Goal: Task Accomplishment & Management: Complete application form

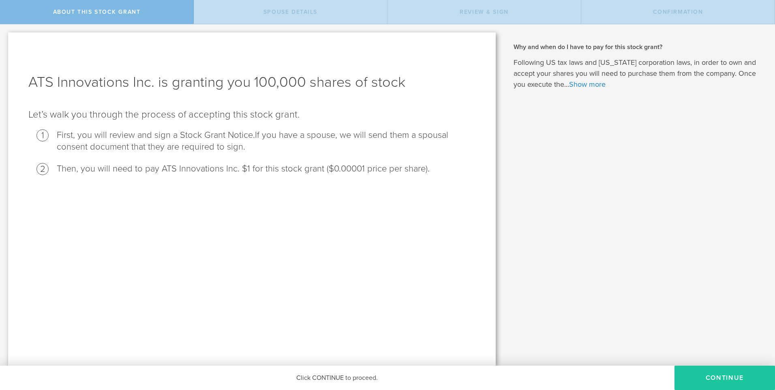
click at [709, 385] on button "CONTINUE" at bounding box center [725, 378] width 101 height 24
radio input "true"
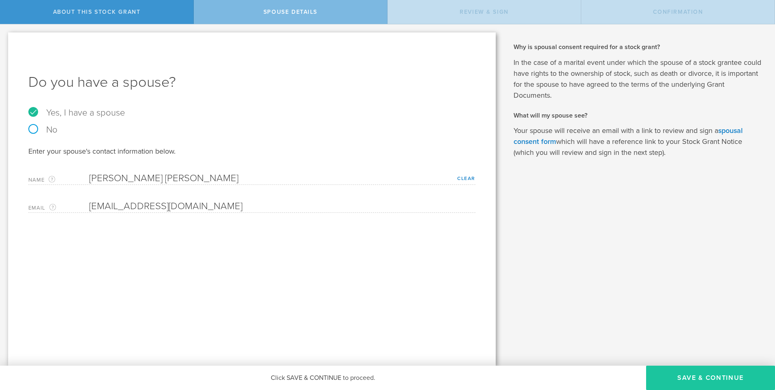
click at [665, 378] on button "Save & Continue" at bounding box center [710, 378] width 129 height 24
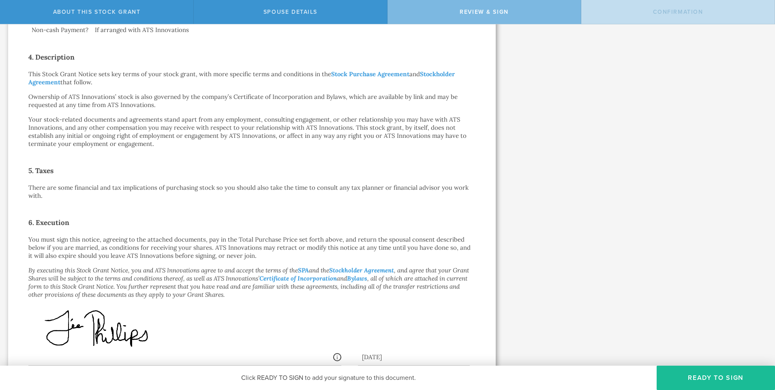
scroll to position [359, 0]
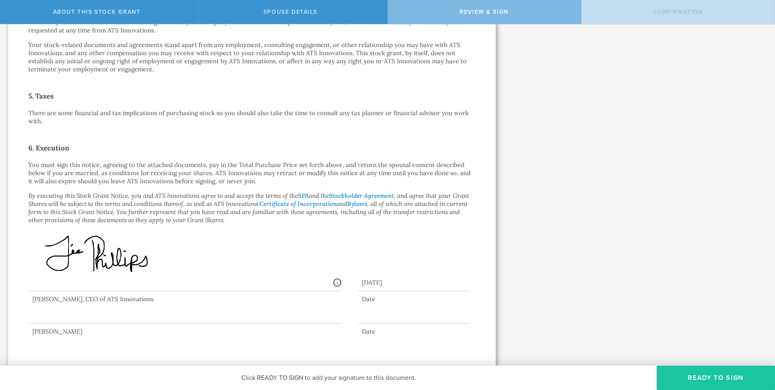
click at [696, 377] on button "Ready to Sign" at bounding box center [716, 378] width 118 height 24
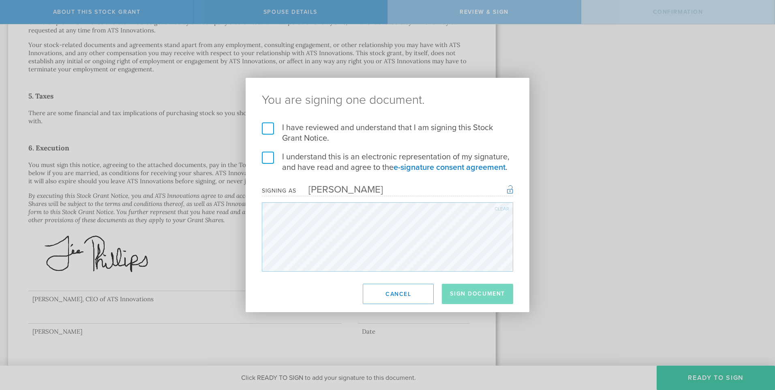
click at [502, 210] on div "Clear" at bounding box center [502, 208] width 15 height 5
click at [271, 130] on label "I have reviewed and understand that I am signing this Stock Grant Notice." at bounding box center [387, 132] width 251 height 21
click at [0, 0] on input "I have reviewed and understand that I am signing this Stock Grant Notice." at bounding box center [0, 0] width 0 height 0
click at [266, 160] on label "I understand this is an electronic representation of my signature, and have rea…" at bounding box center [387, 162] width 251 height 21
click at [0, 0] on input "I understand this is an electronic representation of my signature, and have rea…" at bounding box center [0, 0] width 0 height 0
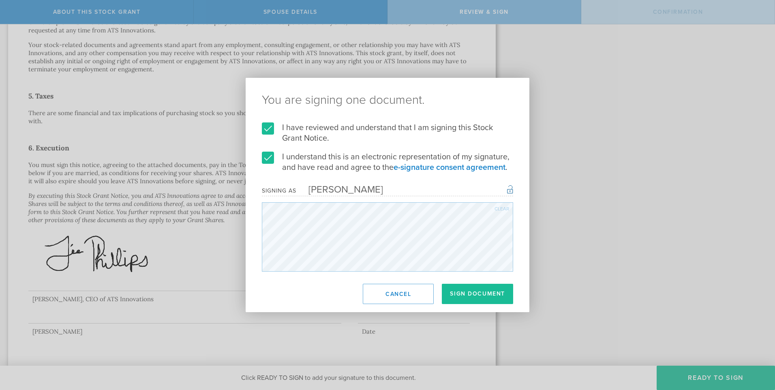
click at [486, 306] on footer "Sign Document Cancel" at bounding box center [388, 294] width 284 height 36
click at [483, 302] on button "Sign Document" at bounding box center [477, 294] width 71 height 20
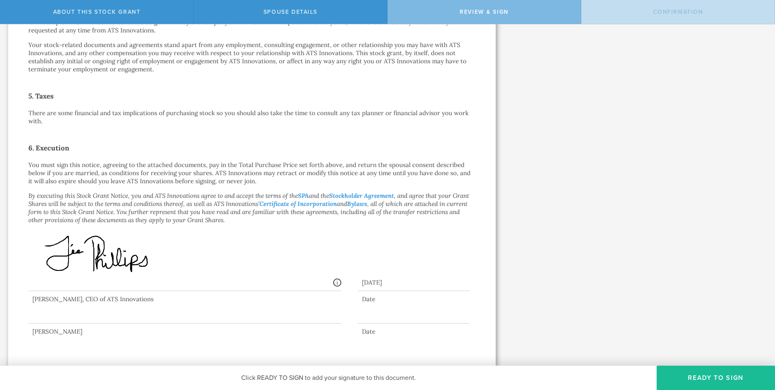
scroll to position [0, 0]
